Goal: Check status: Check status

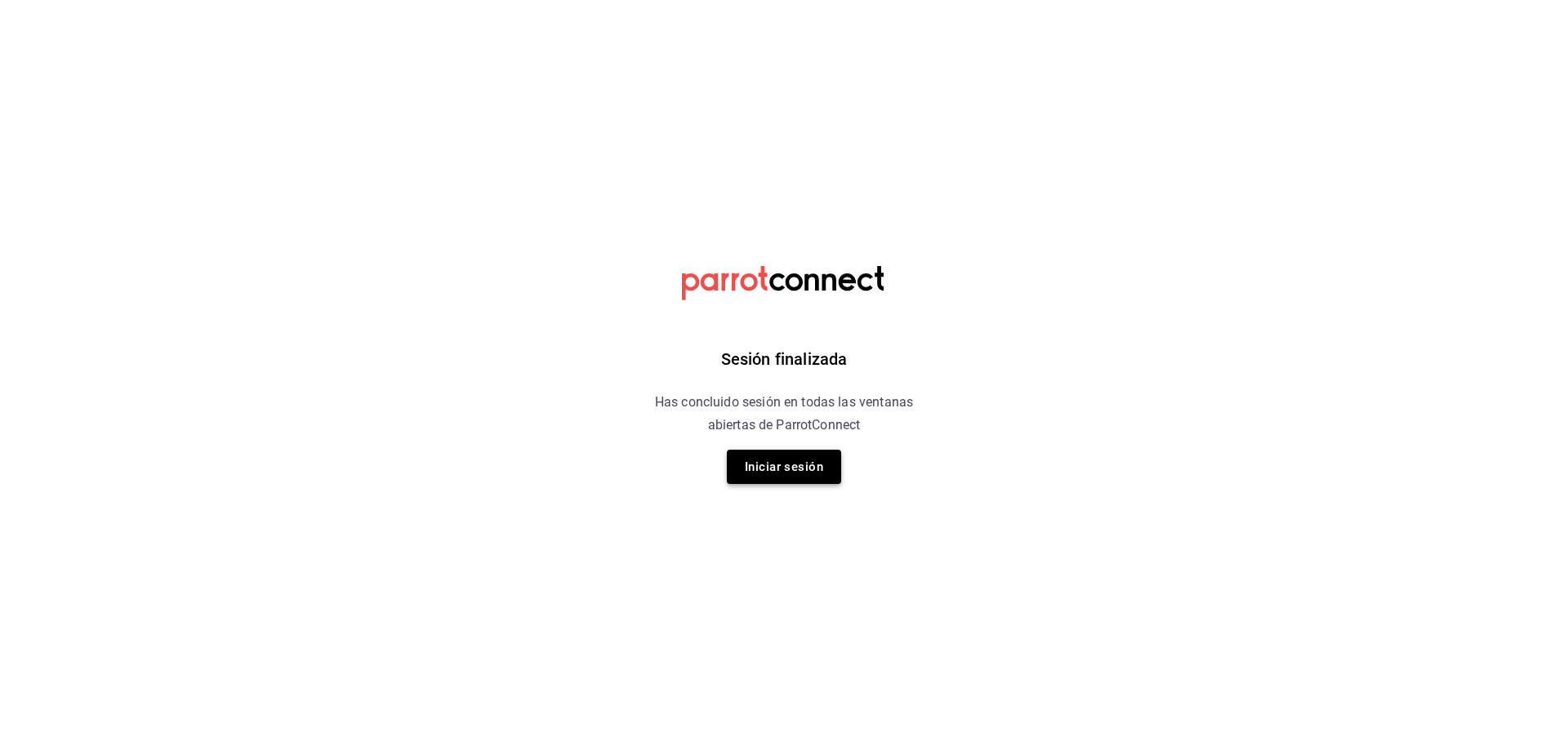
click at [795, 456] on button "Iniciar sesión" at bounding box center [784, 467] width 114 height 34
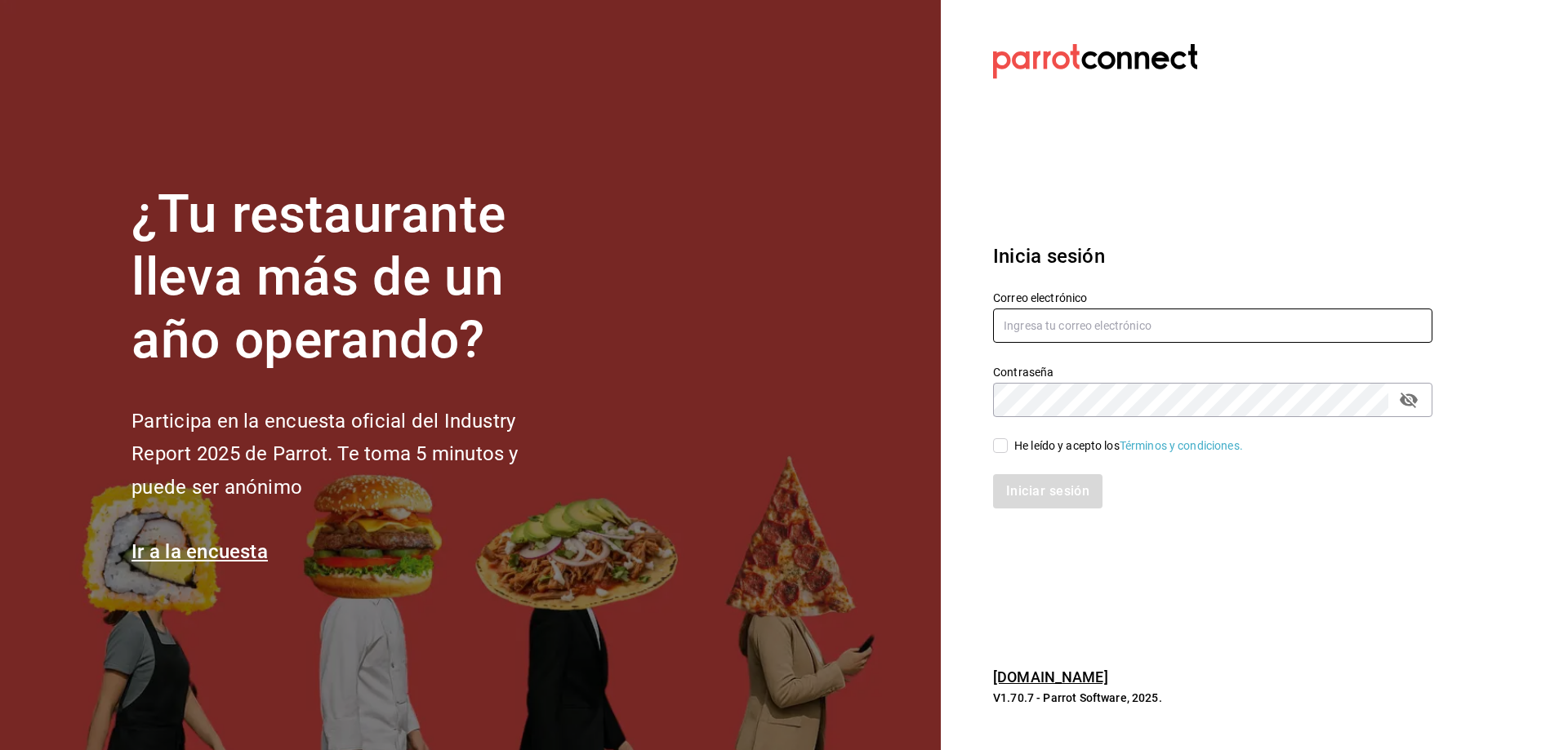
type input "[EMAIL_ADDRESS][DOMAIN_NAME]"
click at [995, 446] on input "He leído y acepto los Términos y condiciones." at bounding box center [1001, 446] width 15 height 15
checkbox input "true"
click at [1039, 487] on button "Iniciar sesión" at bounding box center [1048, 492] width 111 height 34
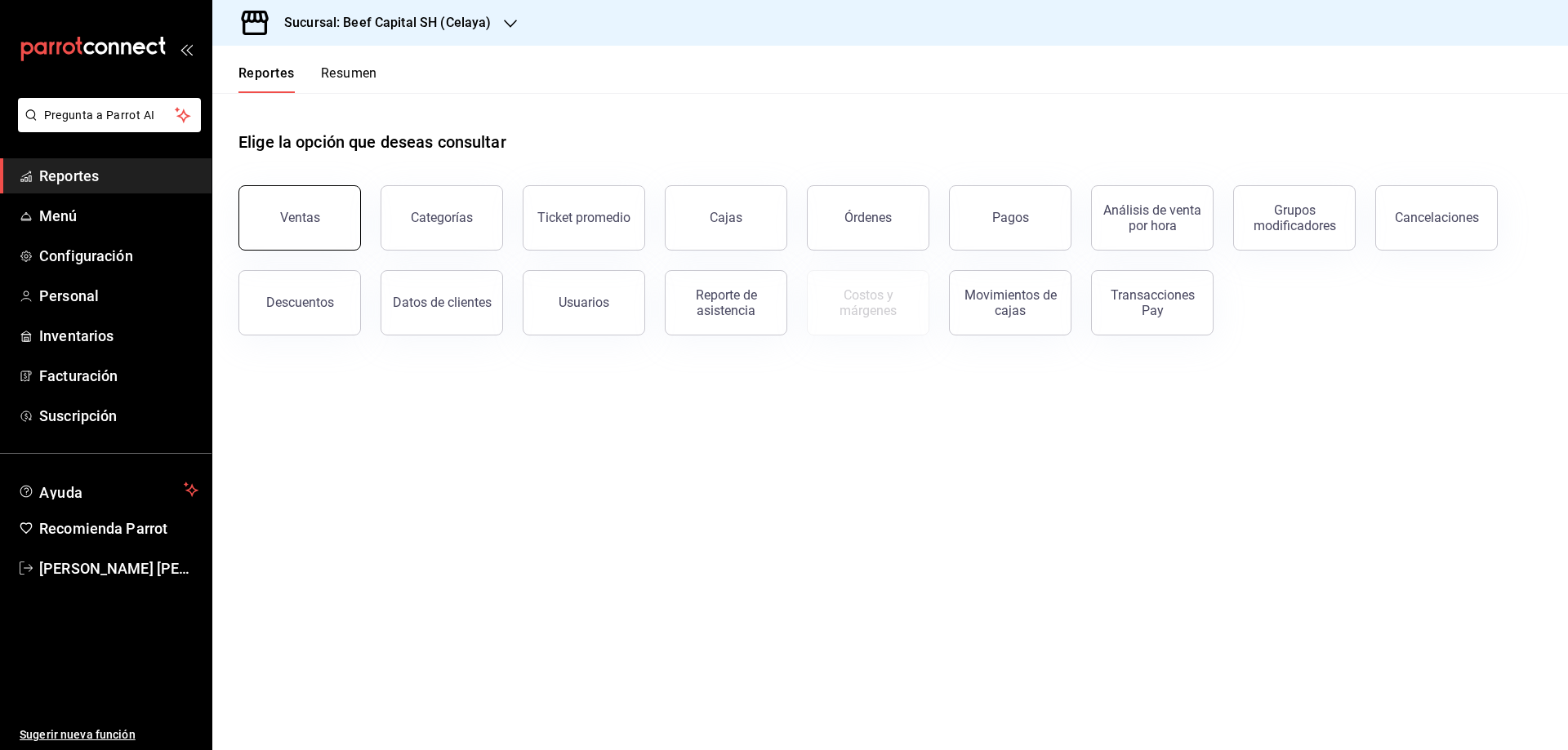
click at [308, 210] on button "Ventas" at bounding box center [300, 218] width 122 height 66
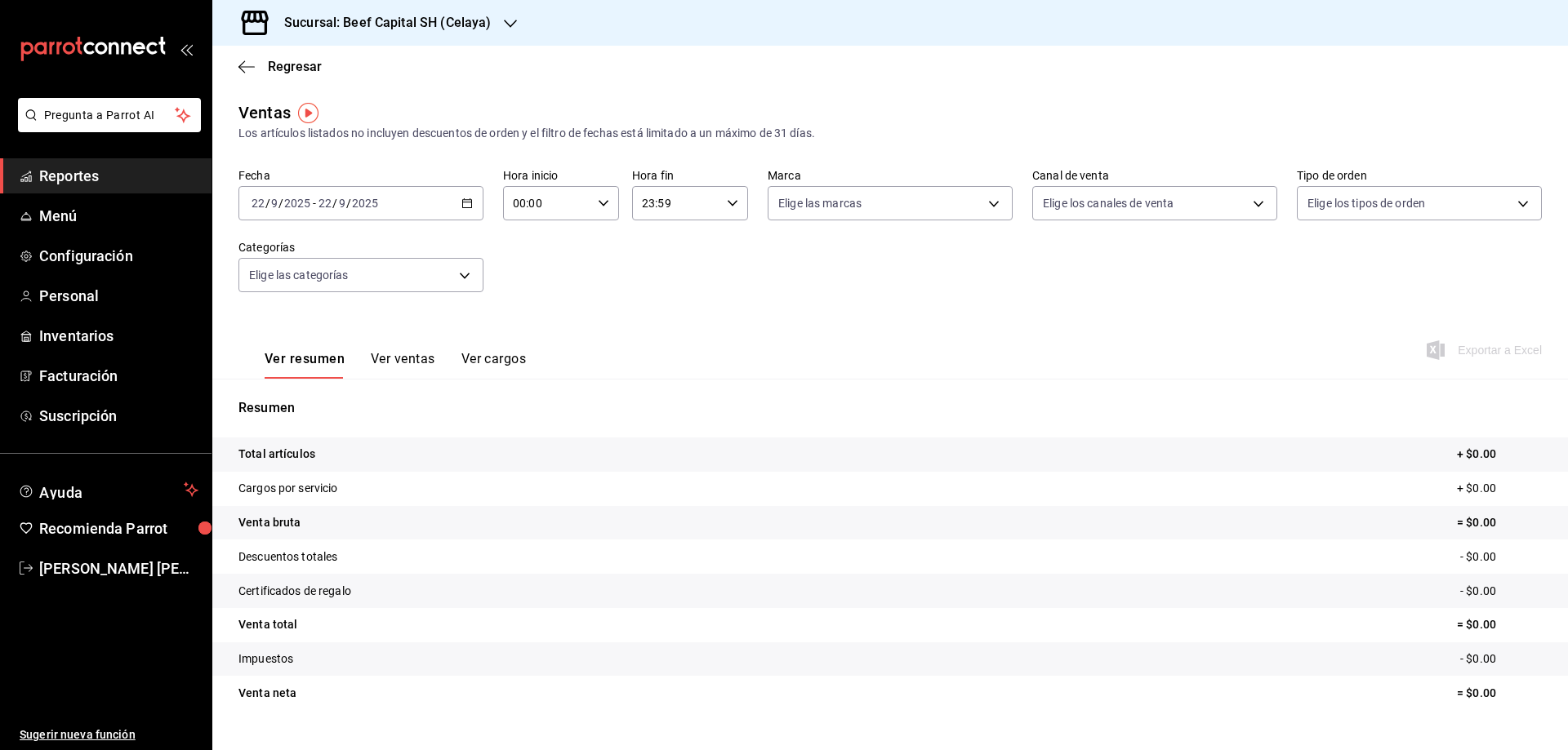
click at [462, 202] on icon "button" at bounding box center [467, 204] width 11 height 11
click at [337, 396] on span "Rango de fechas" at bounding box center [315, 400] width 126 height 17
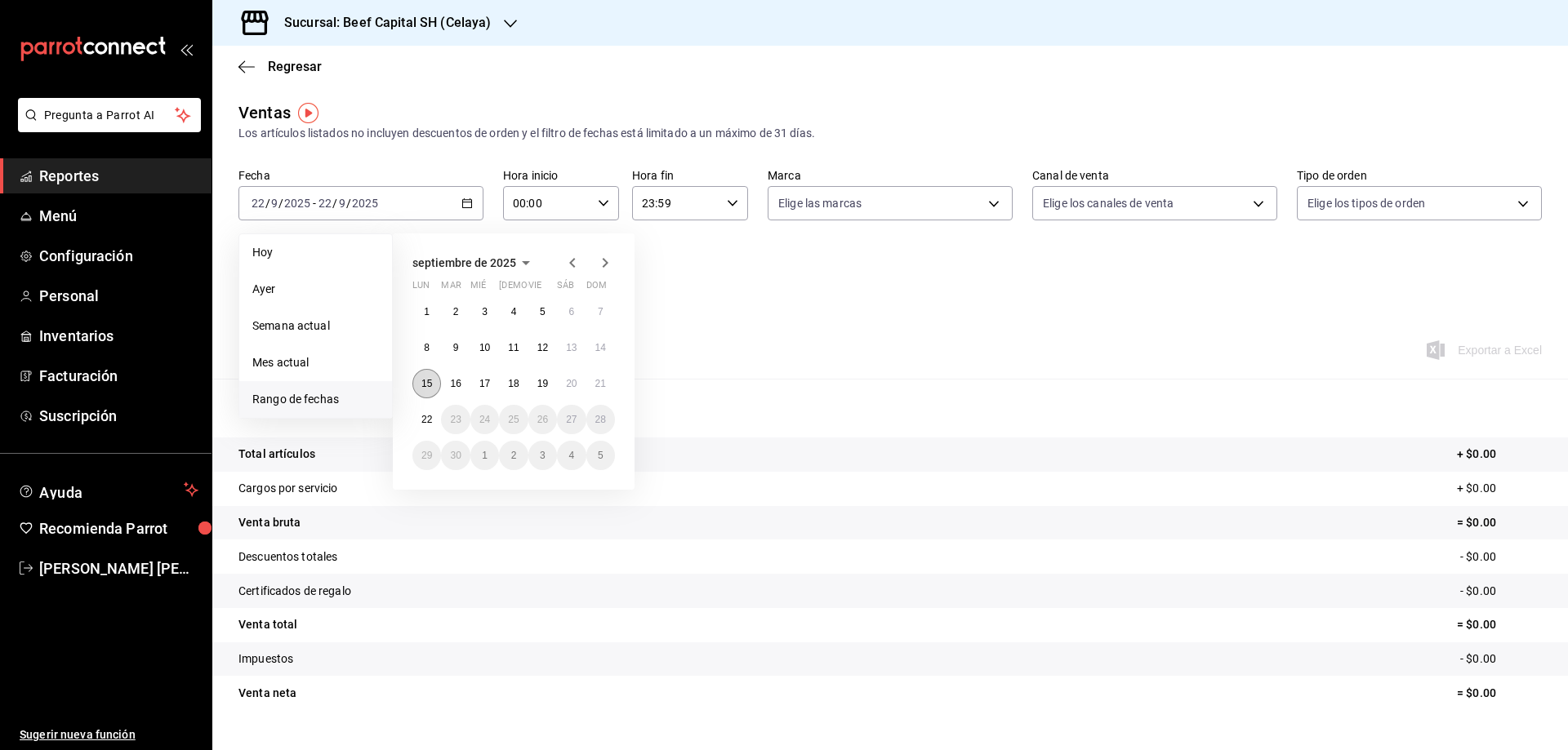
click at [427, 382] on abbr "15" at bounding box center [426, 384] width 11 height 11
click at [601, 384] on abbr "21" at bounding box center [600, 384] width 11 height 11
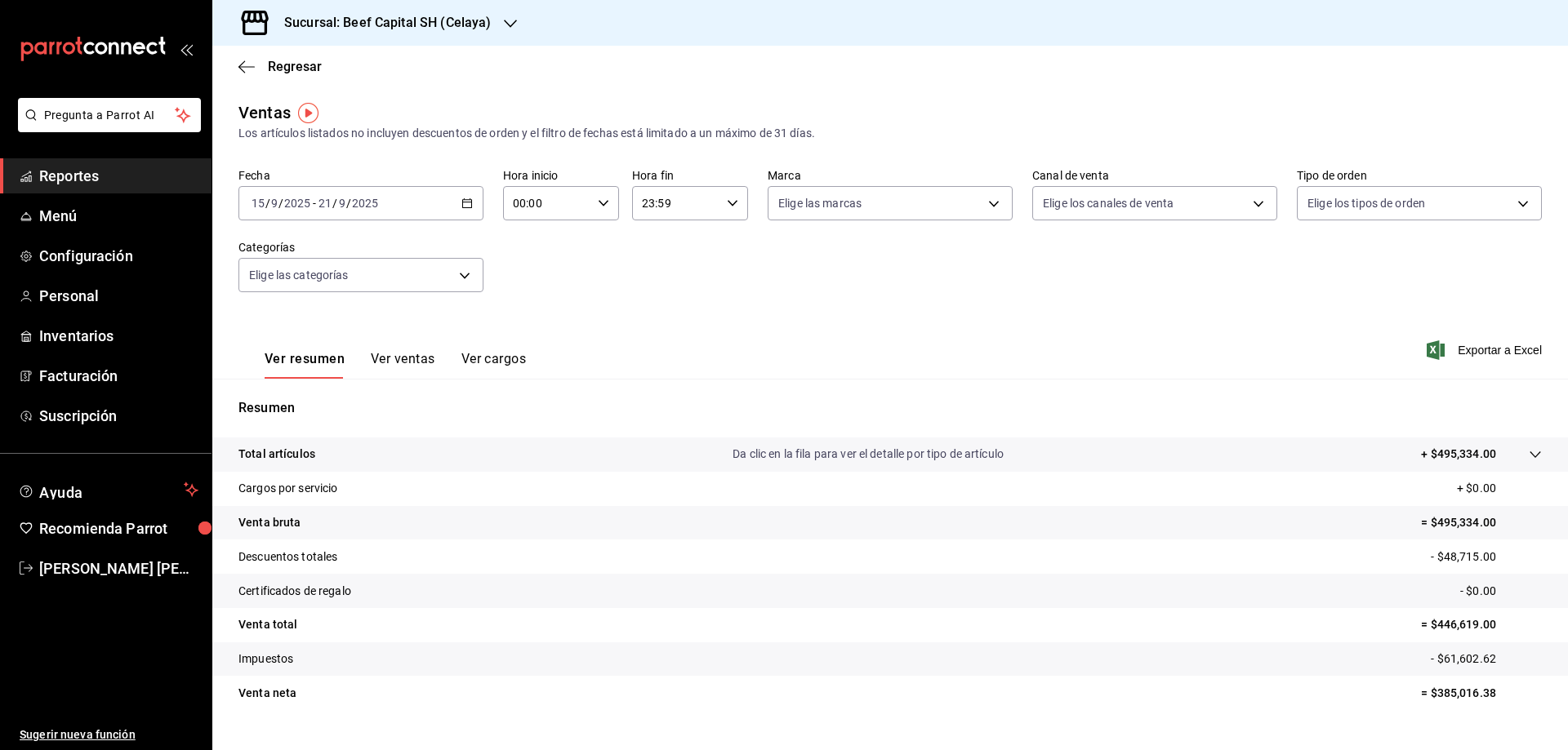
click at [410, 364] on button "Ver ventas" at bounding box center [403, 365] width 65 height 28
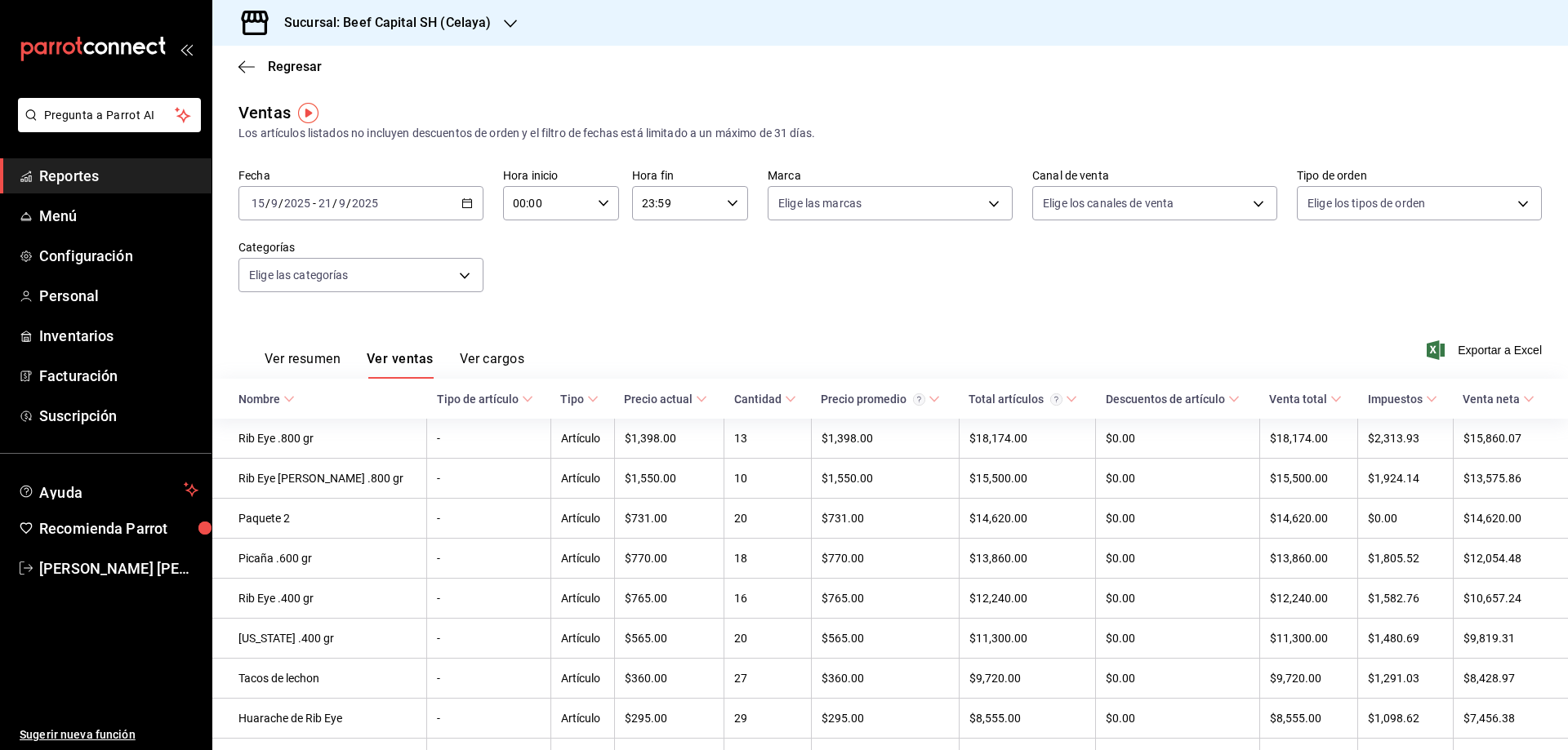
click at [315, 356] on button "Ver resumen" at bounding box center [302, 365] width 76 height 28
